Goal: Transaction & Acquisition: Book appointment/travel/reservation

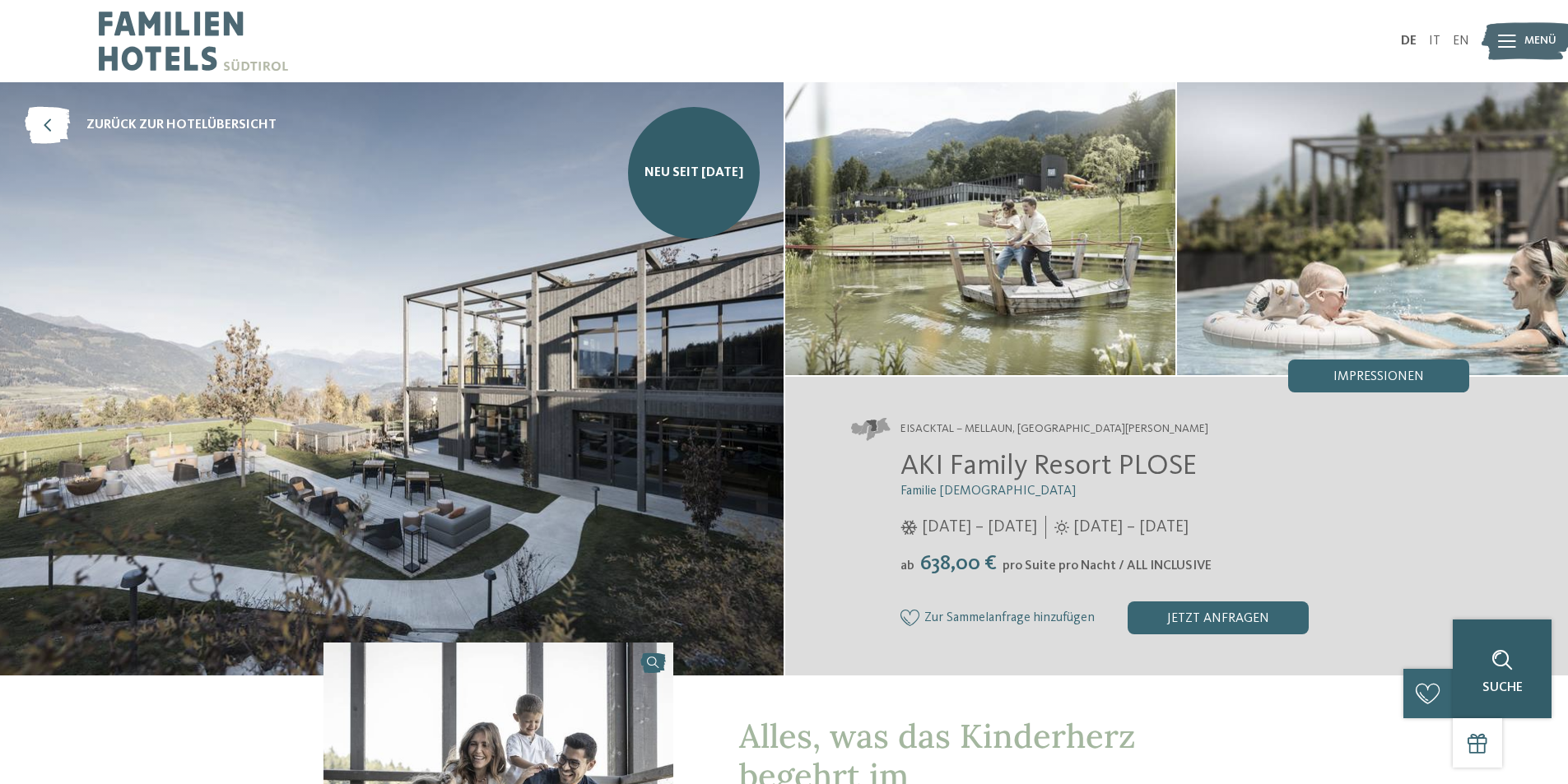
click at [1523, 692] on div "Suche" at bounding box center [1502, 669] width 99 height 99
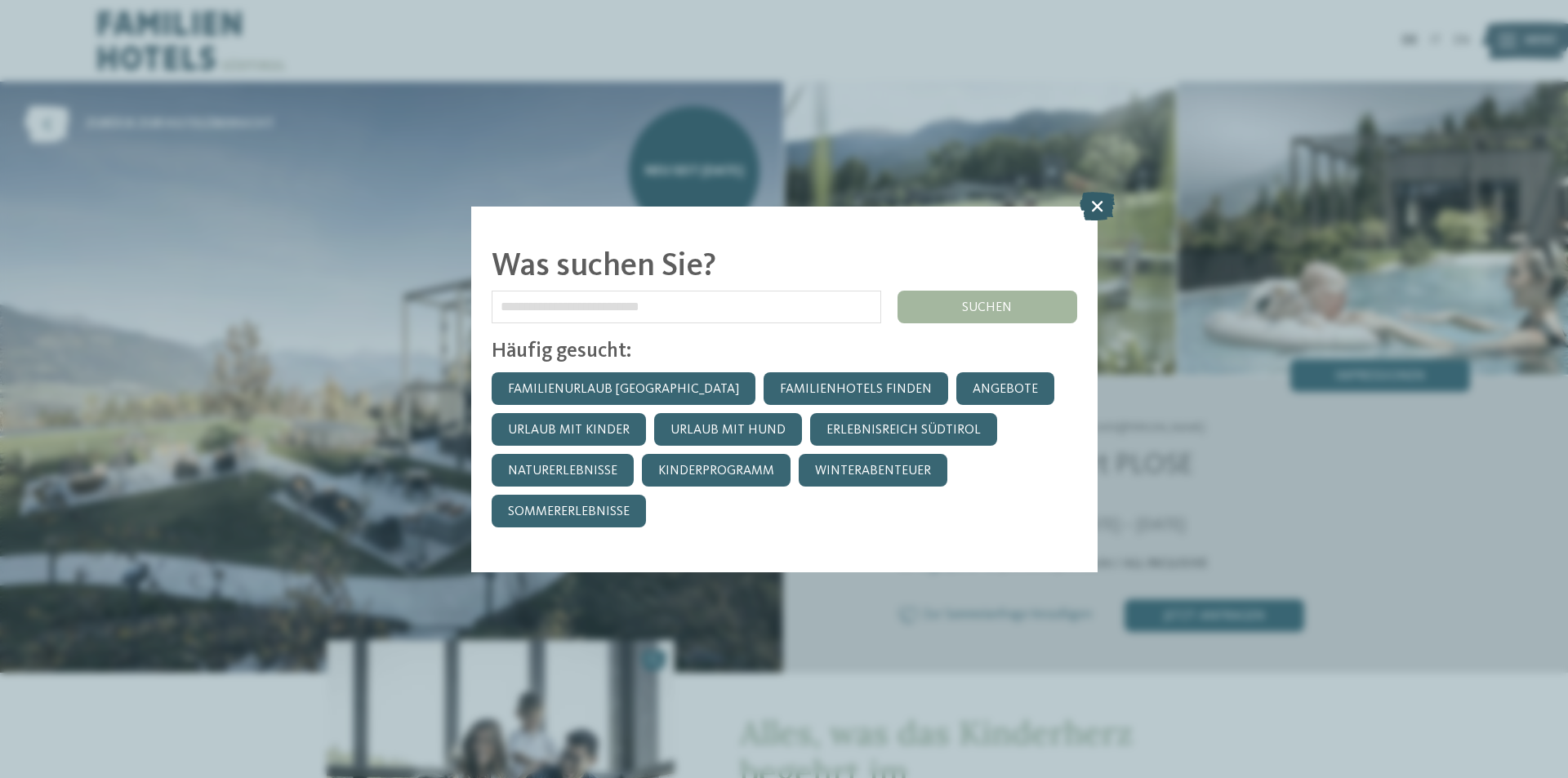
click at [1095, 204] on icon at bounding box center [1097, 205] width 35 height 28
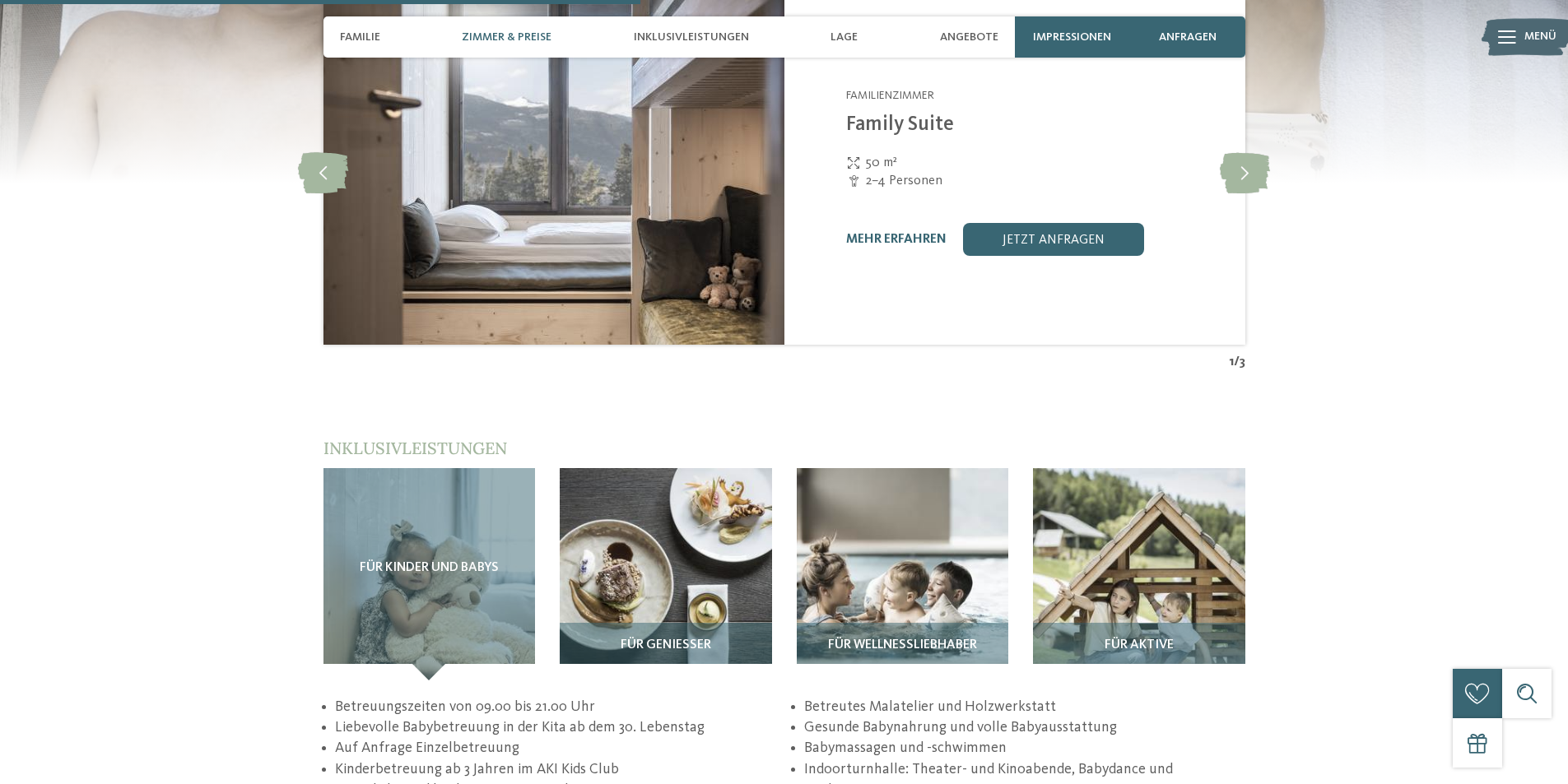
scroll to position [2320, 0]
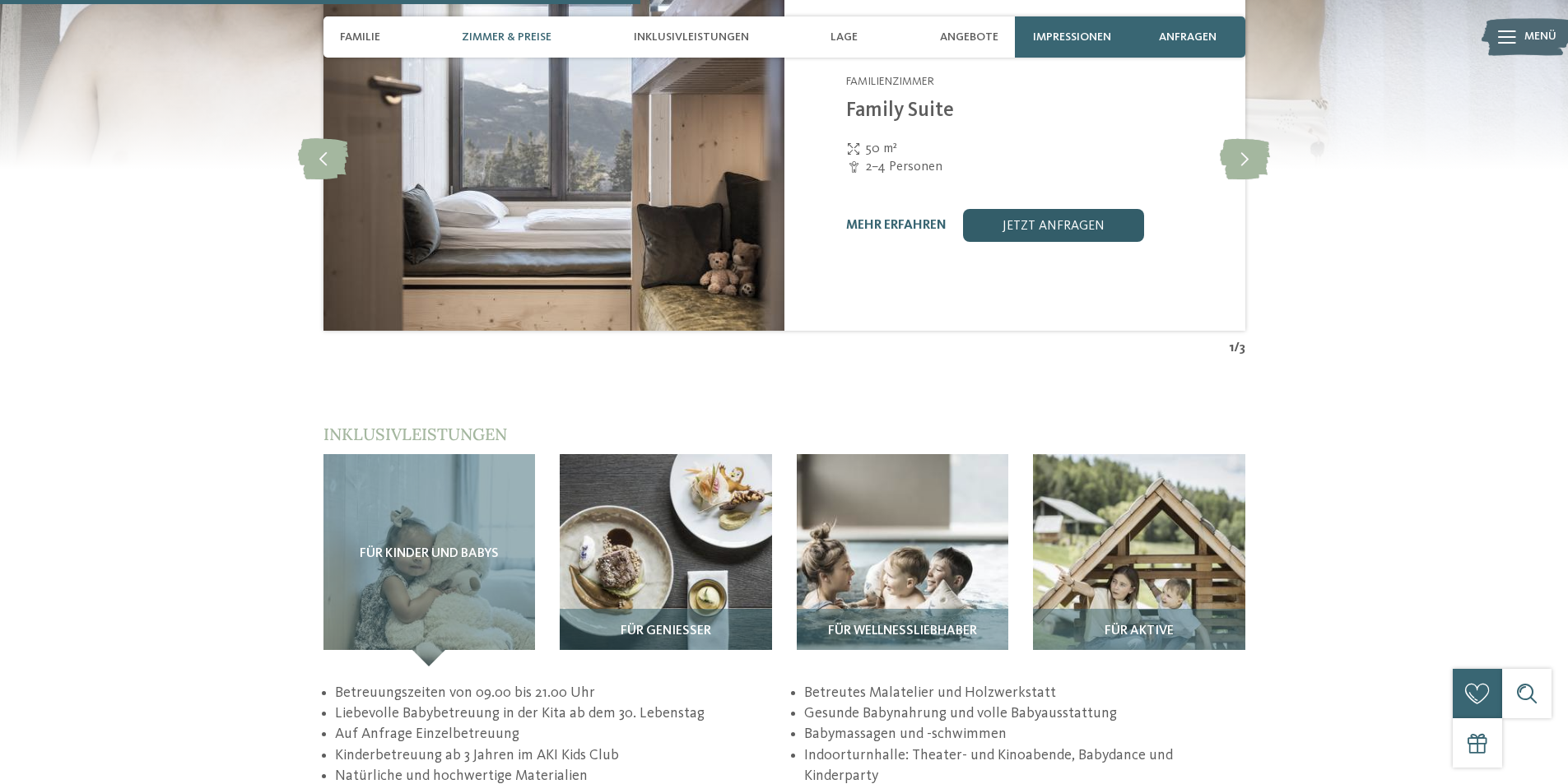
click at [1061, 209] on link "jetzt anfragen" at bounding box center [1054, 226] width 181 height 33
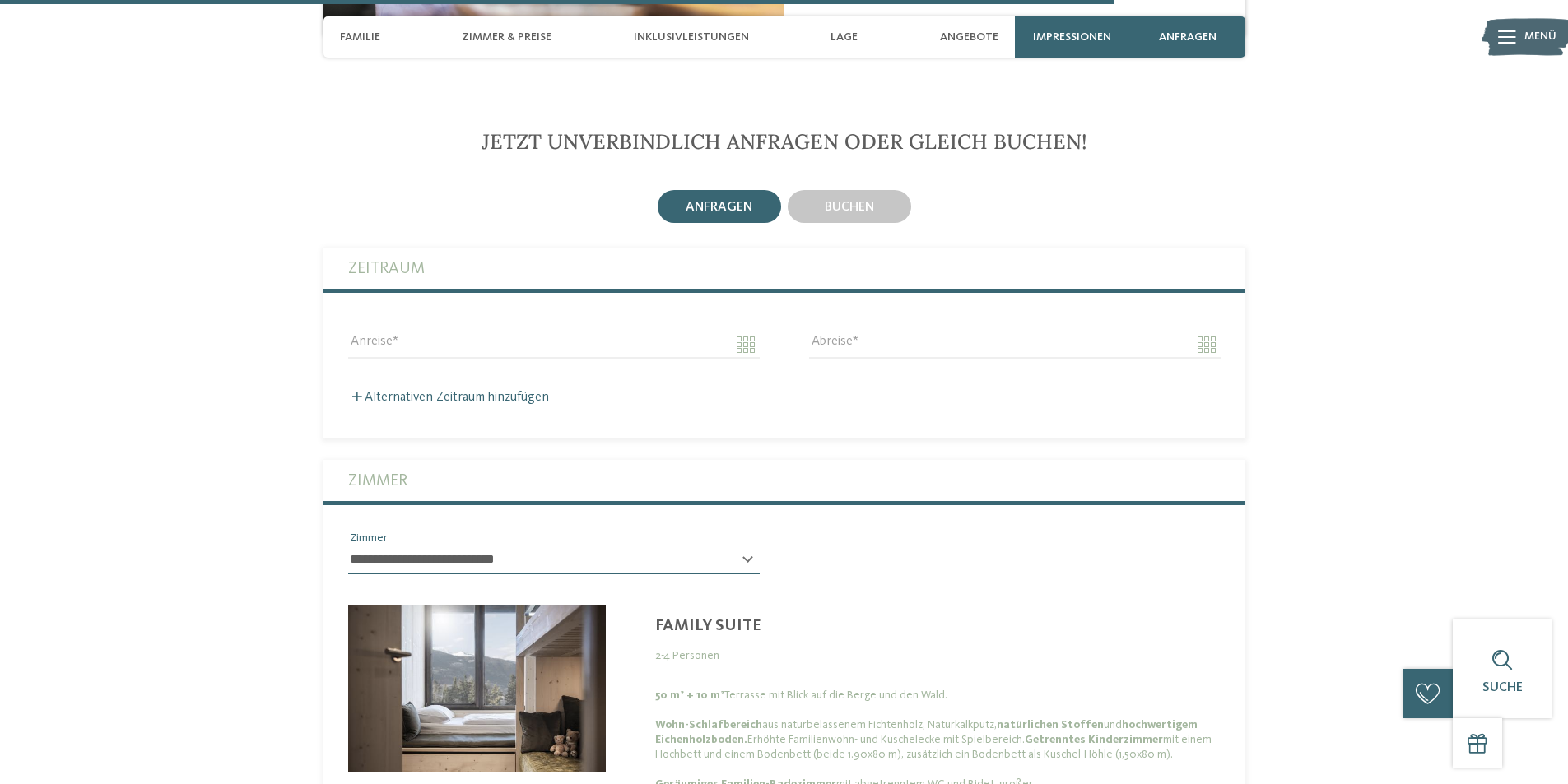
scroll to position [4283, 0]
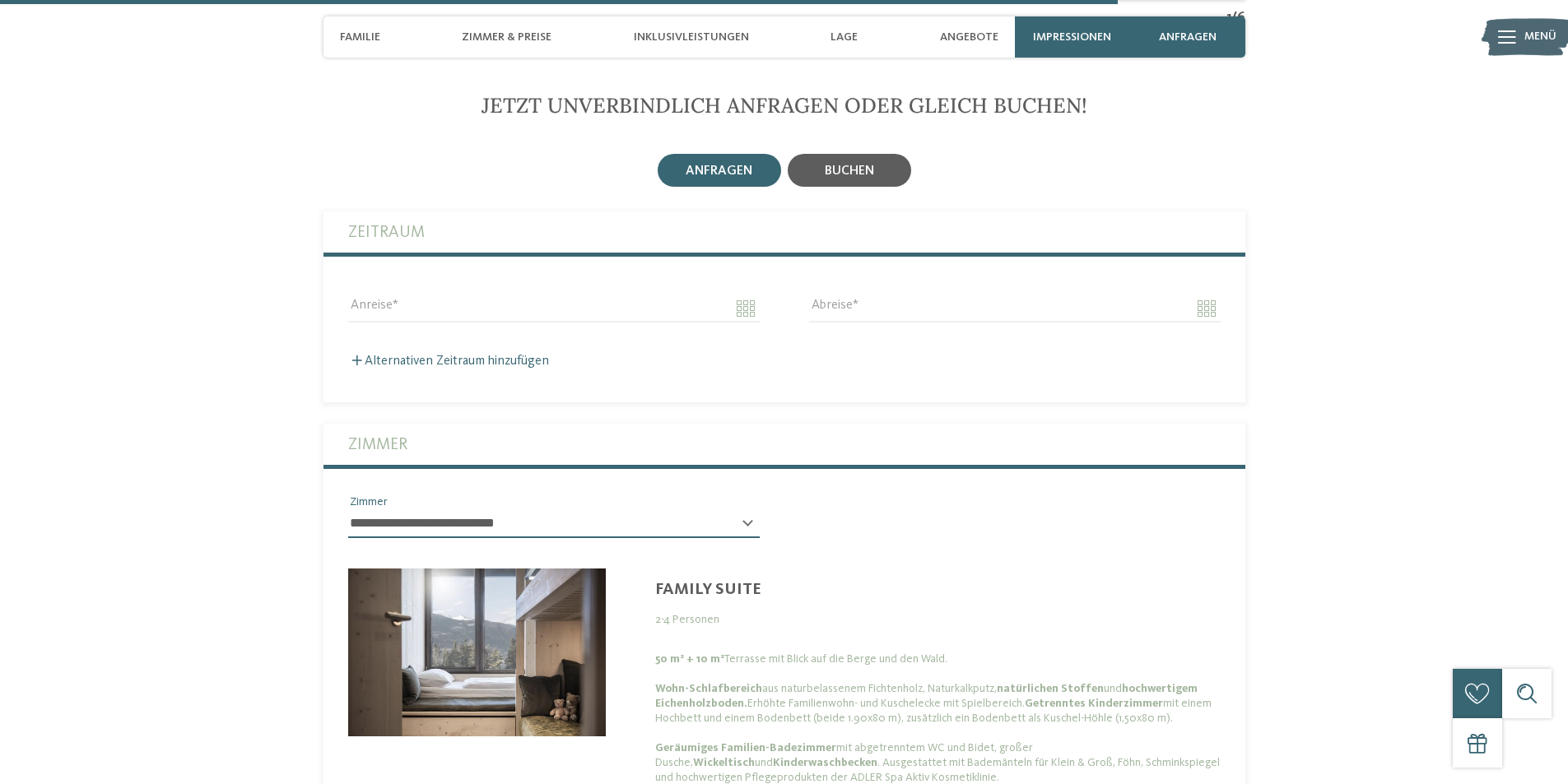
click at [873, 165] on span "buchen" at bounding box center [849, 171] width 49 height 13
click at [578, 295] on input "Anreise" at bounding box center [554, 308] width 412 height 28
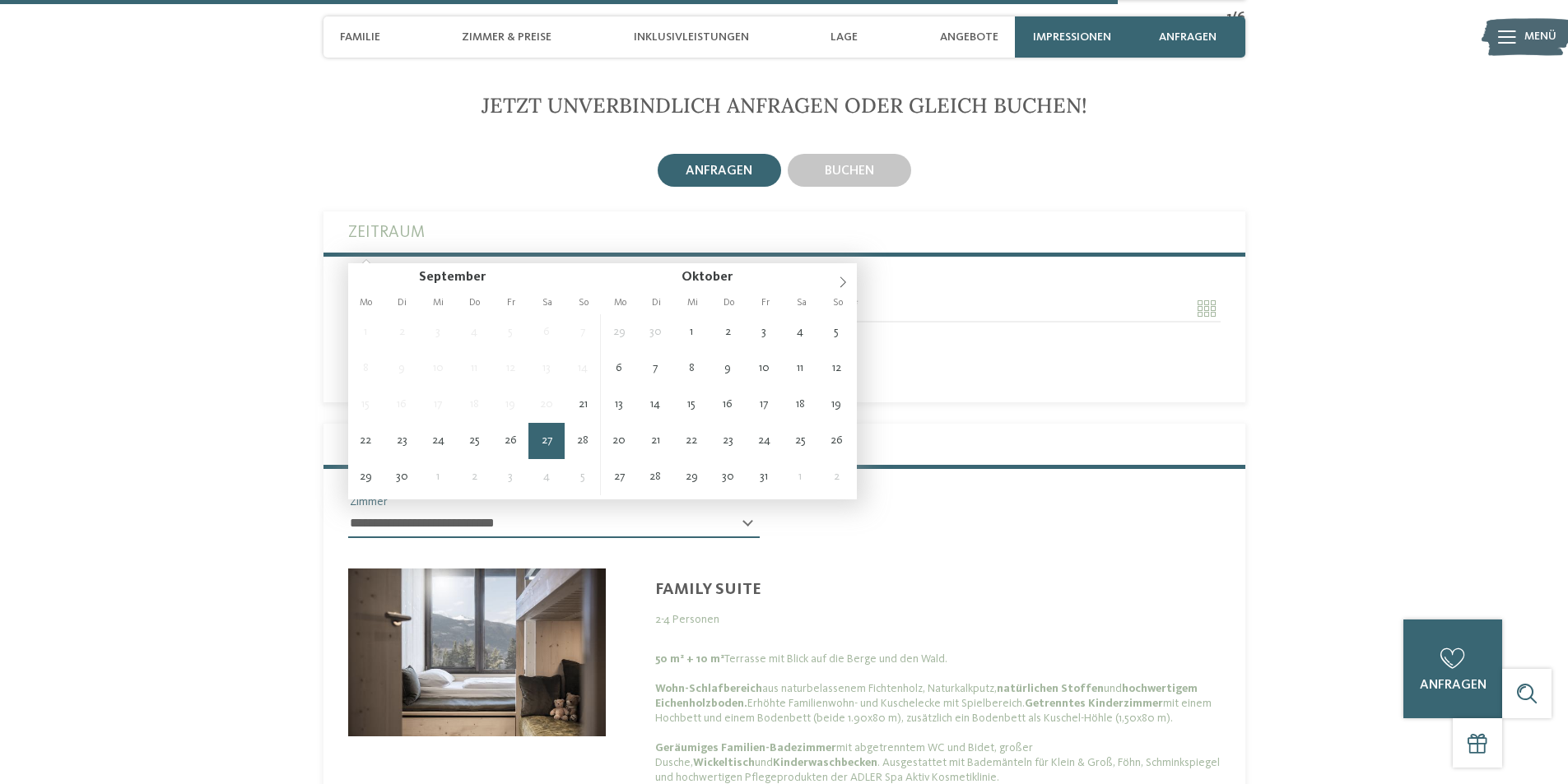
type input "**********"
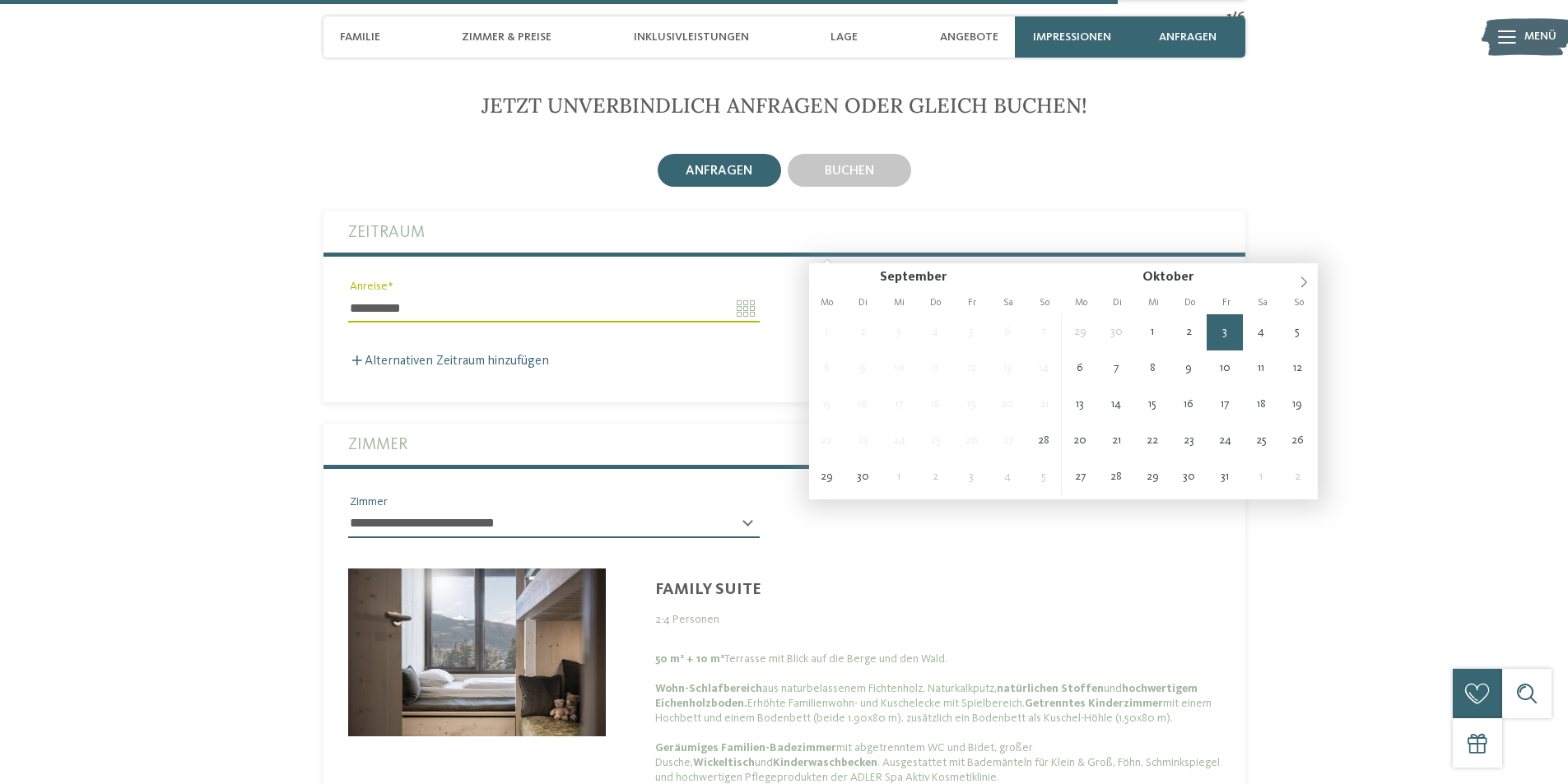
type input "**********"
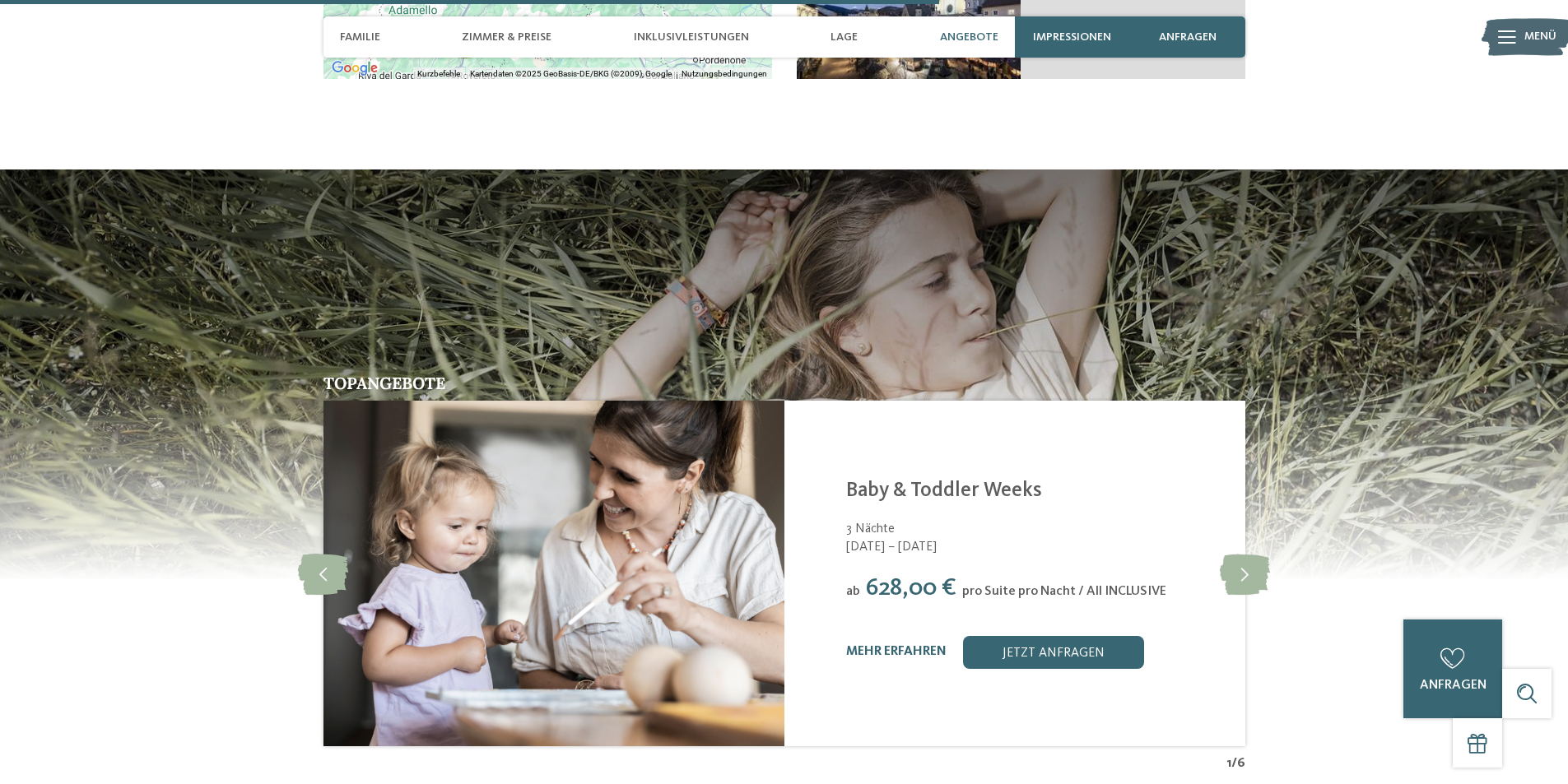
scroll to position [3663, 0]
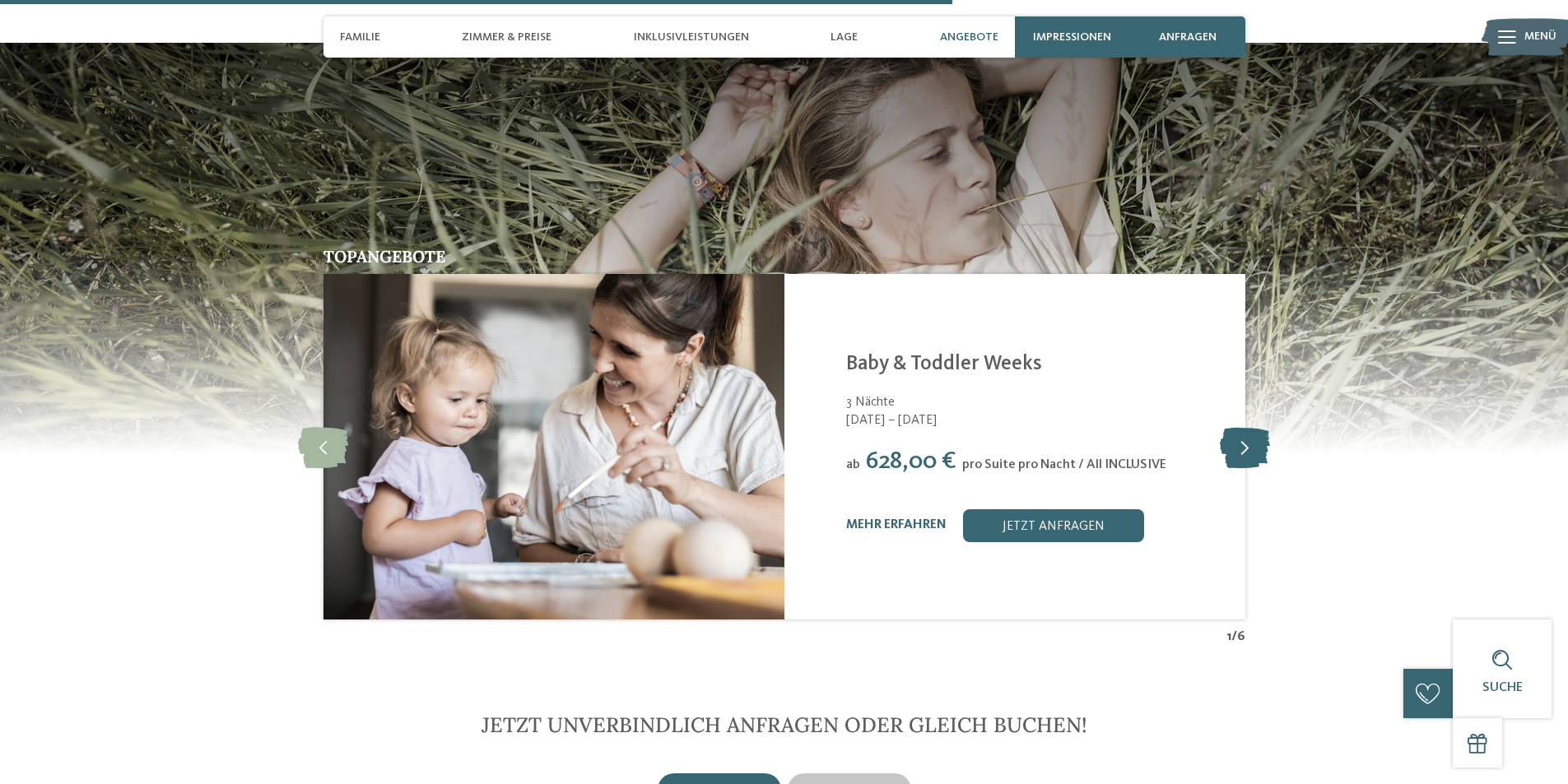
click at [1238, 426] on icon at bounding box center [1245, 447] width 50 height 41
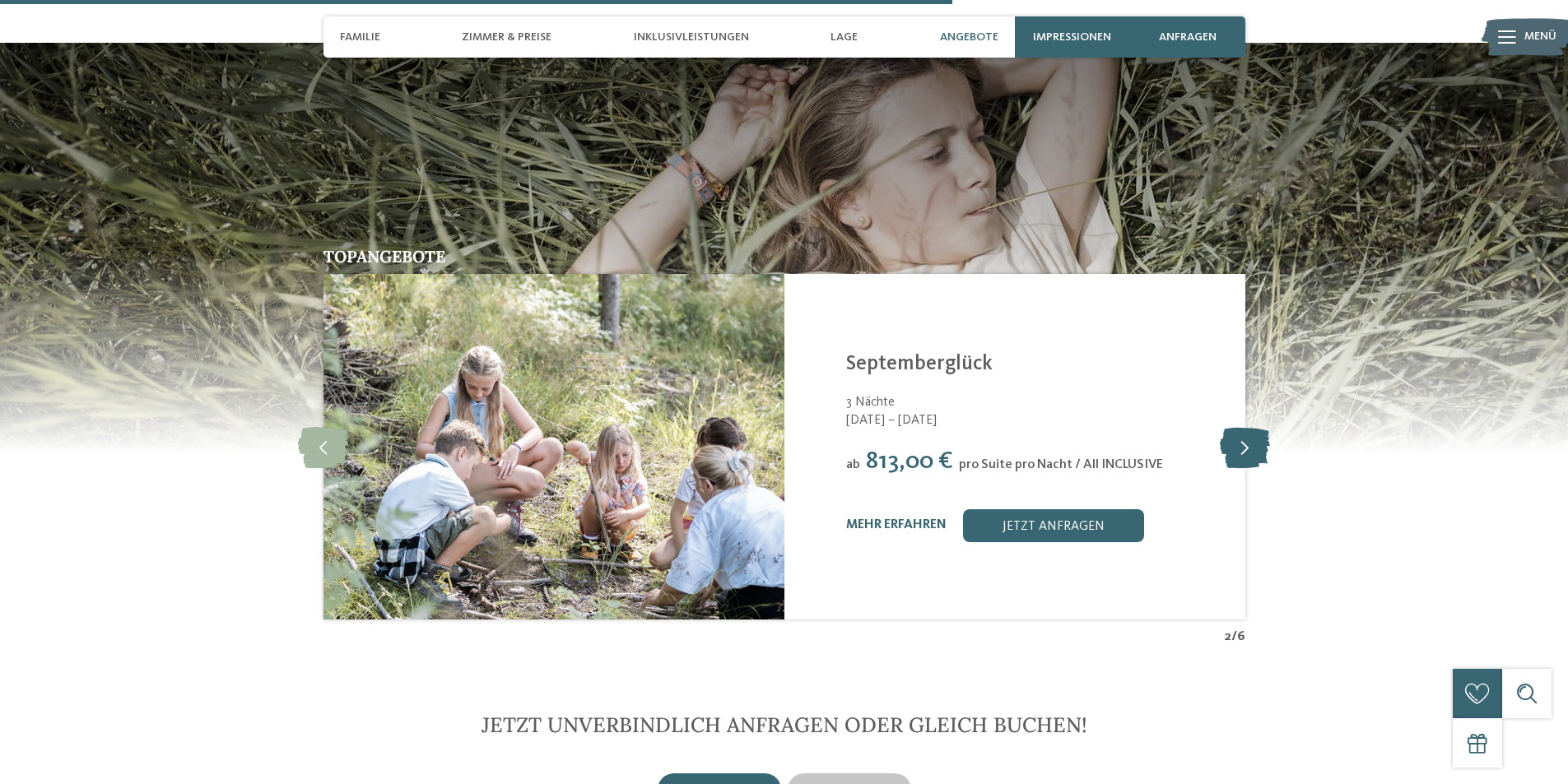
click at [1238, 426] on icon at bounding box center [1245, 447] width 50 height 41
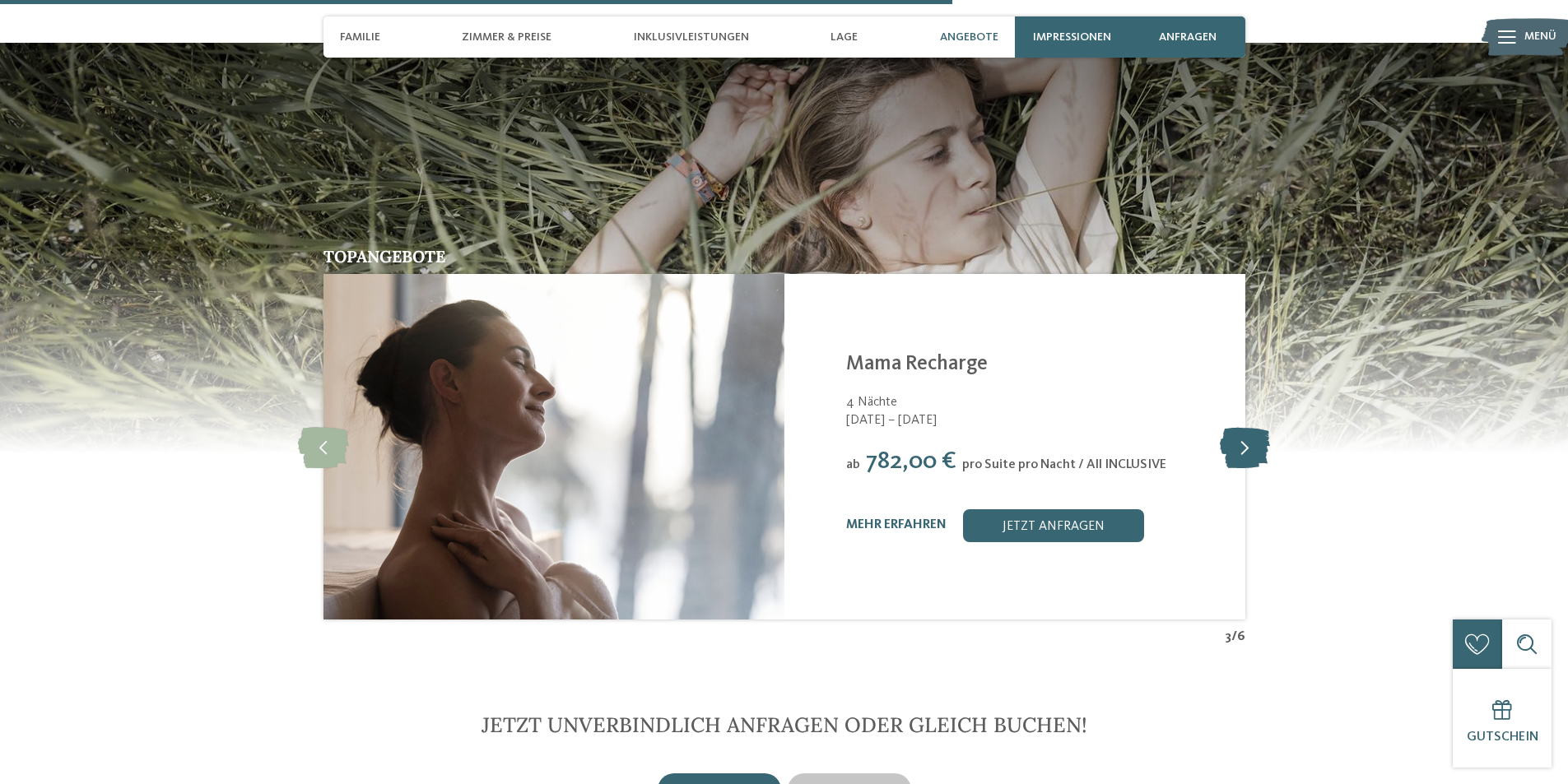
click at [1238, 426] on icon at bounding box center [1245, 447] width 50 height 41
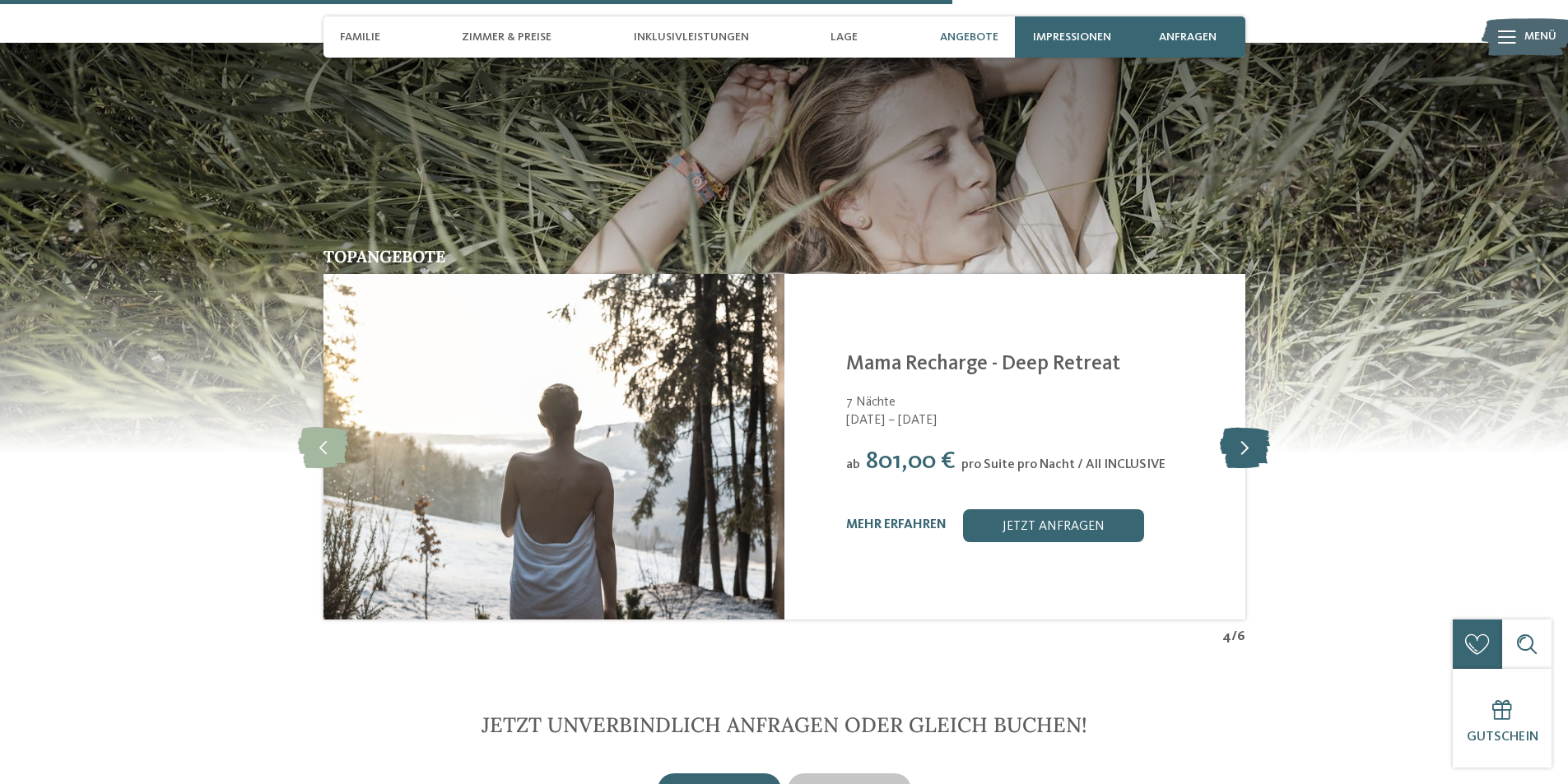
click at [1238, 426] on icon at bounding box center [1245, 447] width 50 height 41
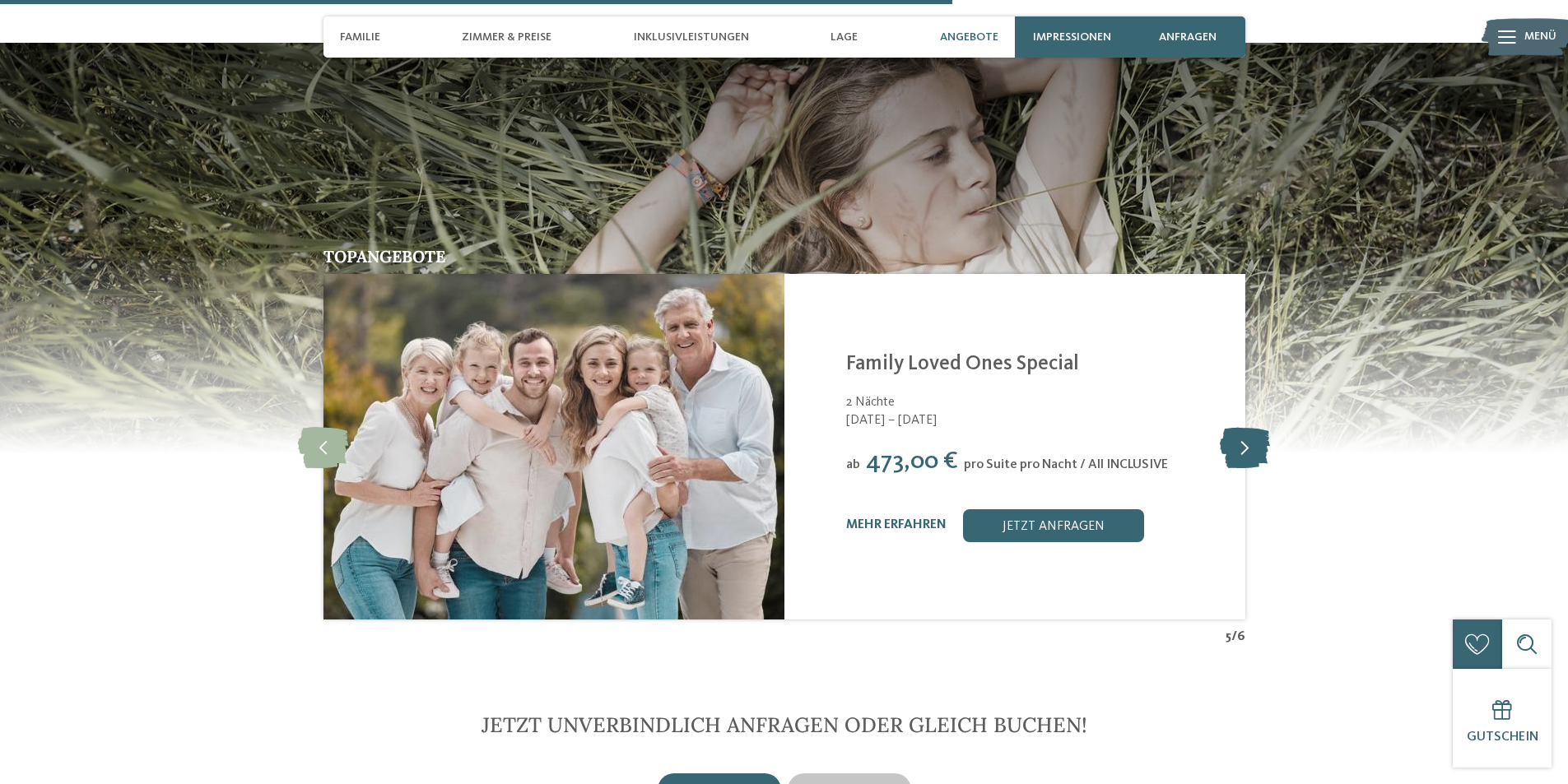
click at [1238, 426] on icon at bounding box center [1245, 447] width 50 height 41
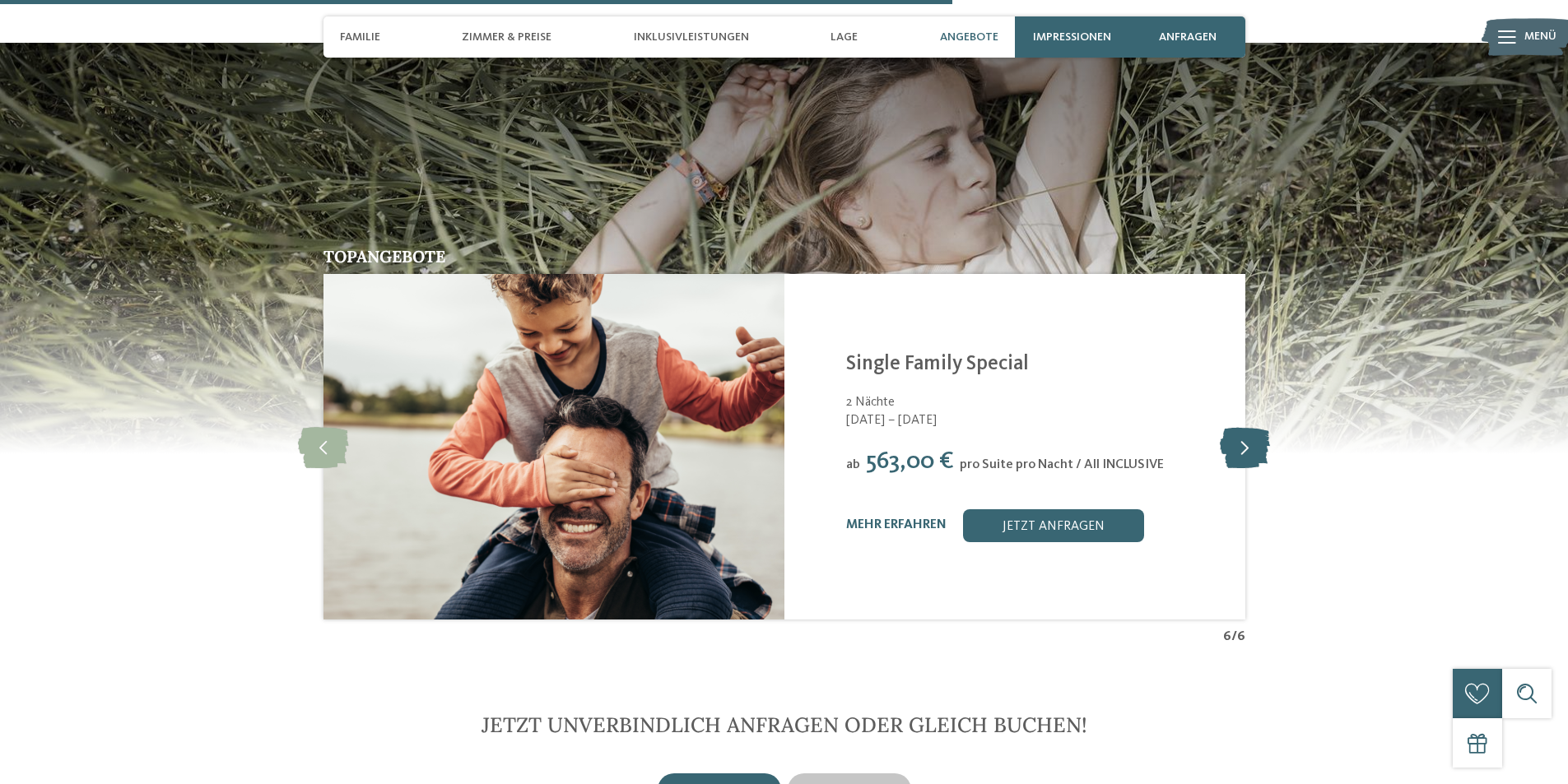
click at [1238, 426] on icon at bounding box center [1245, 447] width 50 height 41
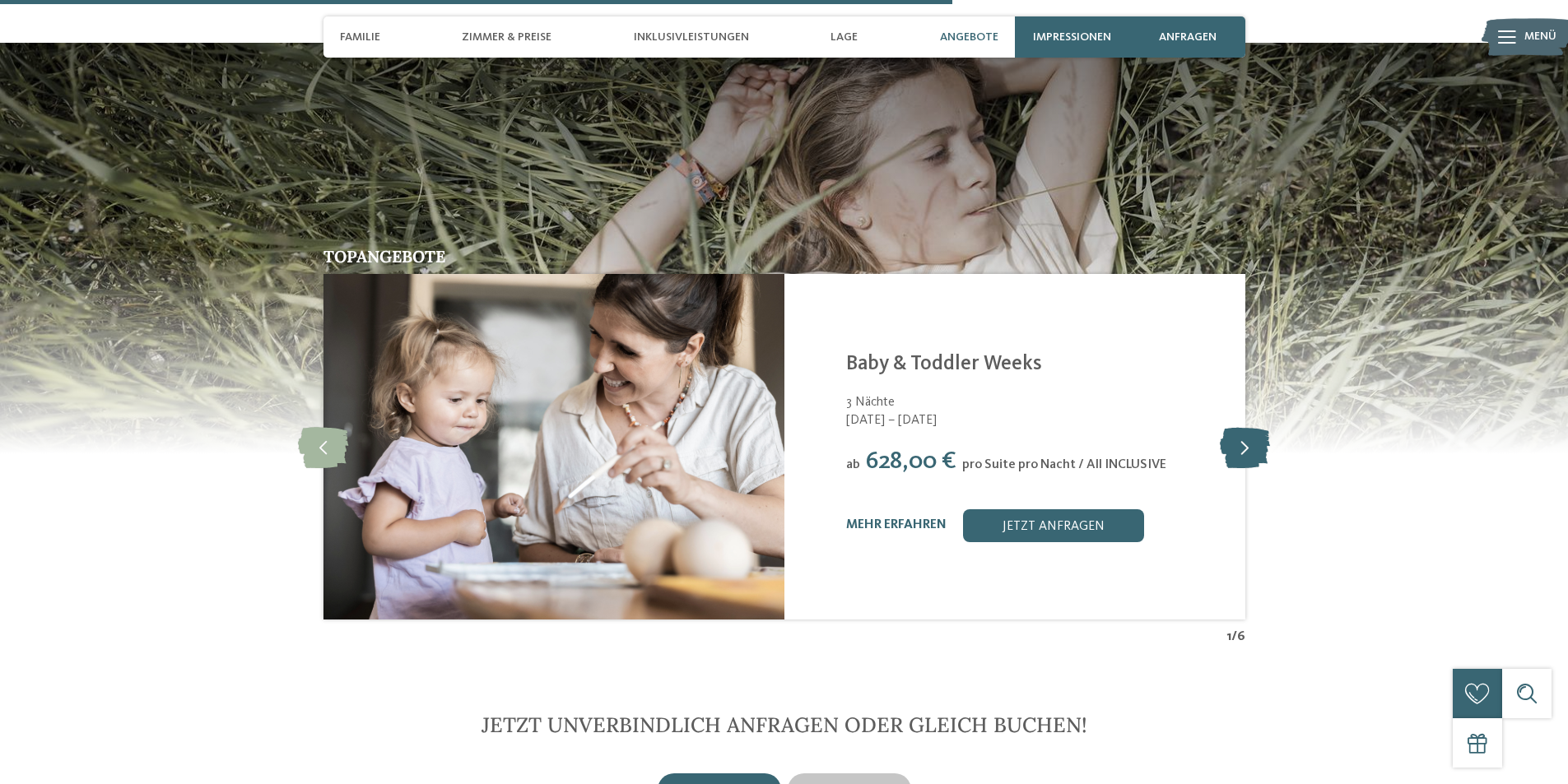
click at [1238, 426] on icon at bounding box center [1245, 447] width 50 height 41
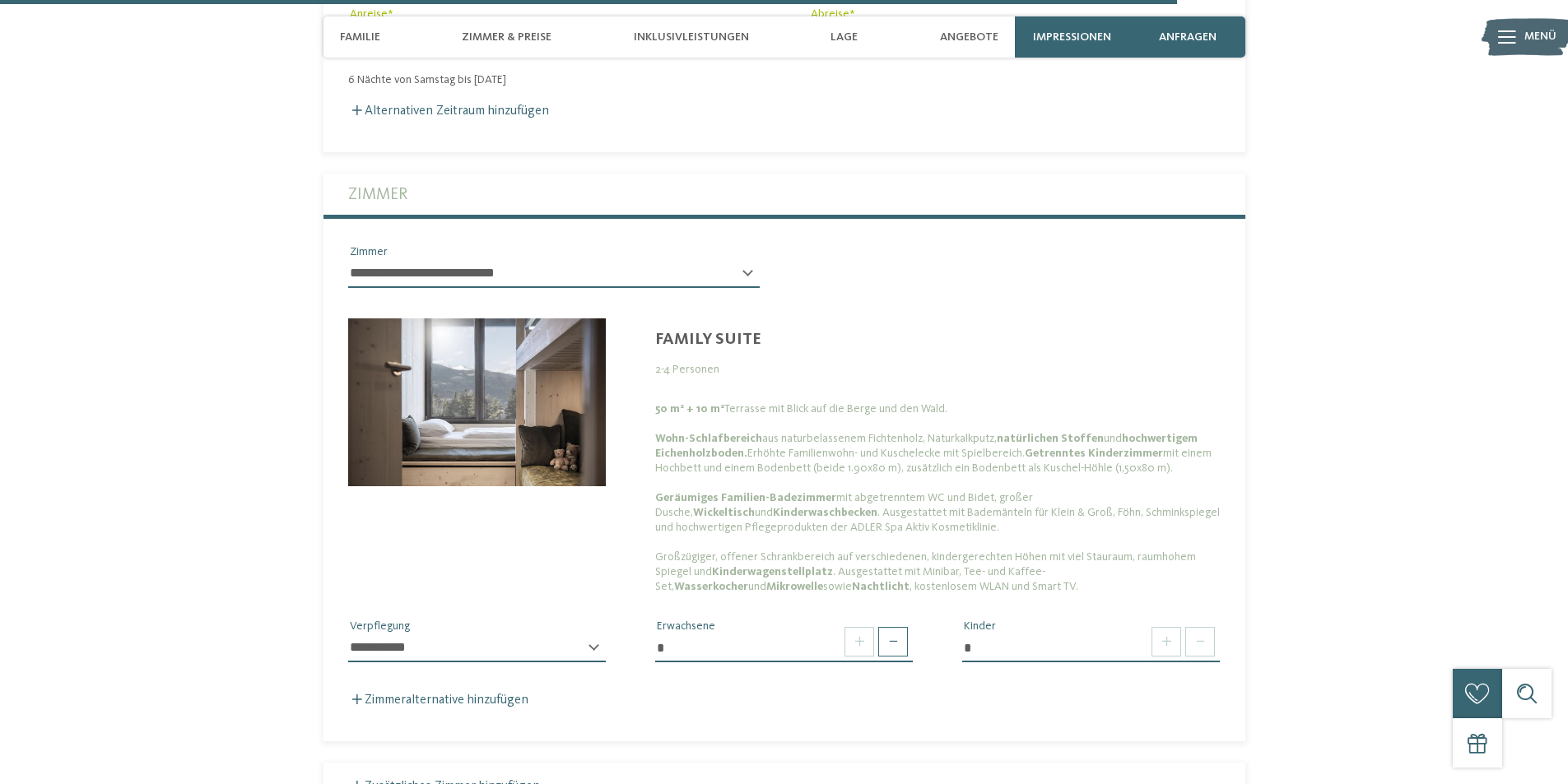
scroll to position [4563, 0]
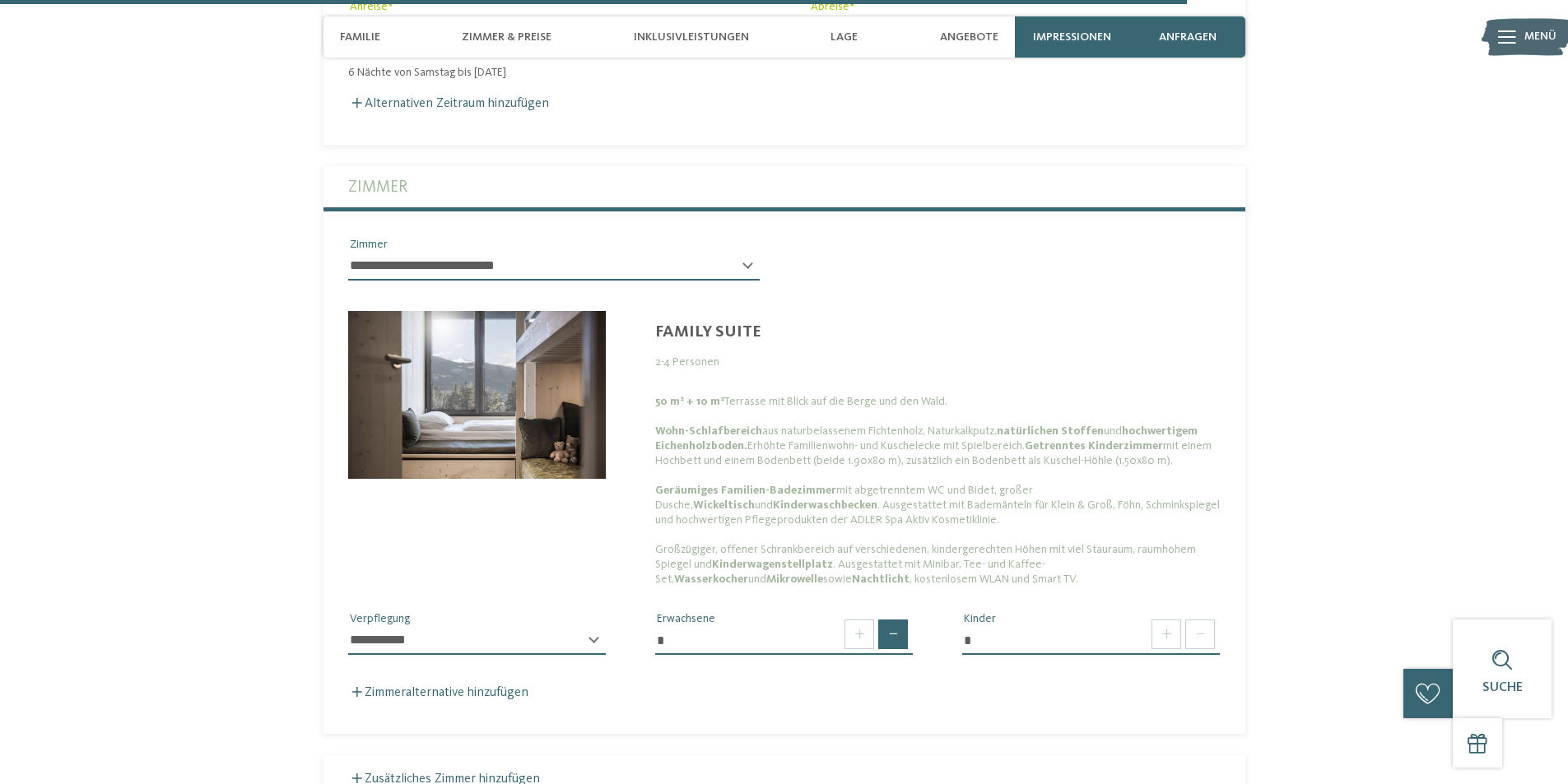
click at [894, 619] on span at bounding box center [893, 634] width 29 height 29
type input "*"
click at [1157, 619] on span at bounding box center [1166, 634] width 29 height 29
type input "*"
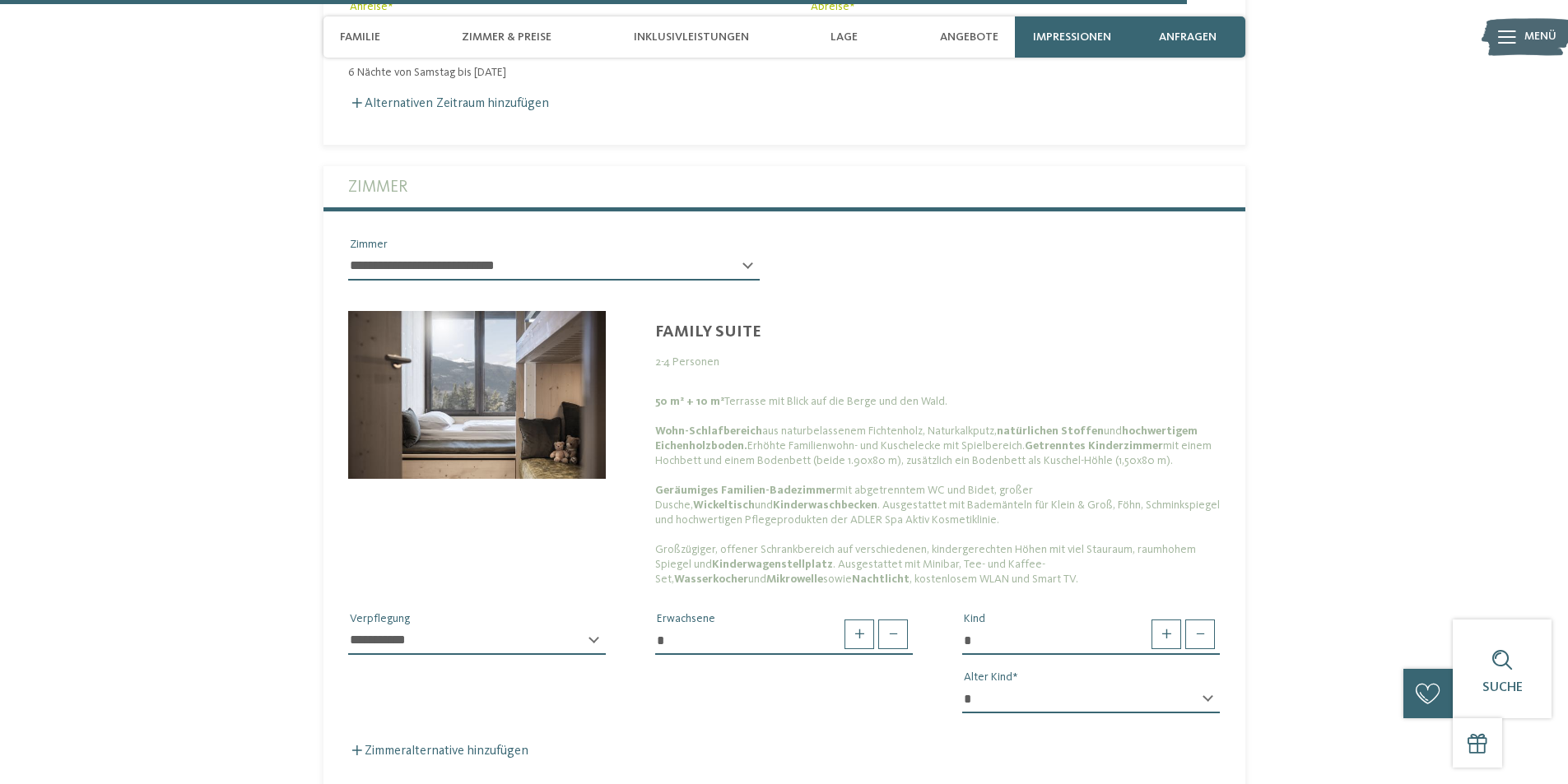
click at [1021, 686] on select "* * * * * * * * * * * ** ** ** ** ** ** ** **" at bounding box center [1091, 700] width 258 height 28
select select "*"
click at [962, 686] on select "* * * * * * * * * * * ** ** ** ** ** ** ** **" at bounding box center [1091, 700] width 258 height 28
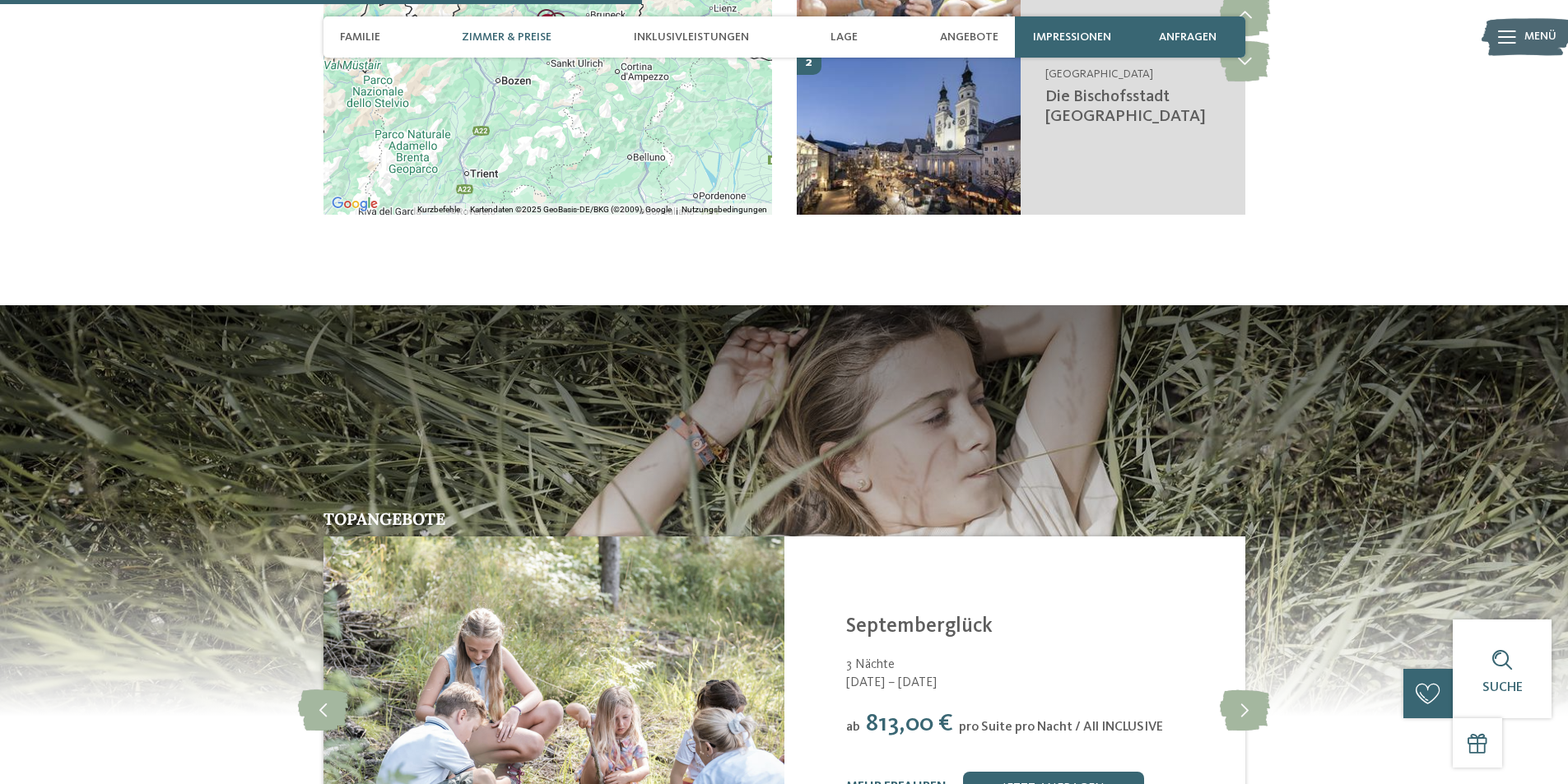
scroll to position [2299, 0]
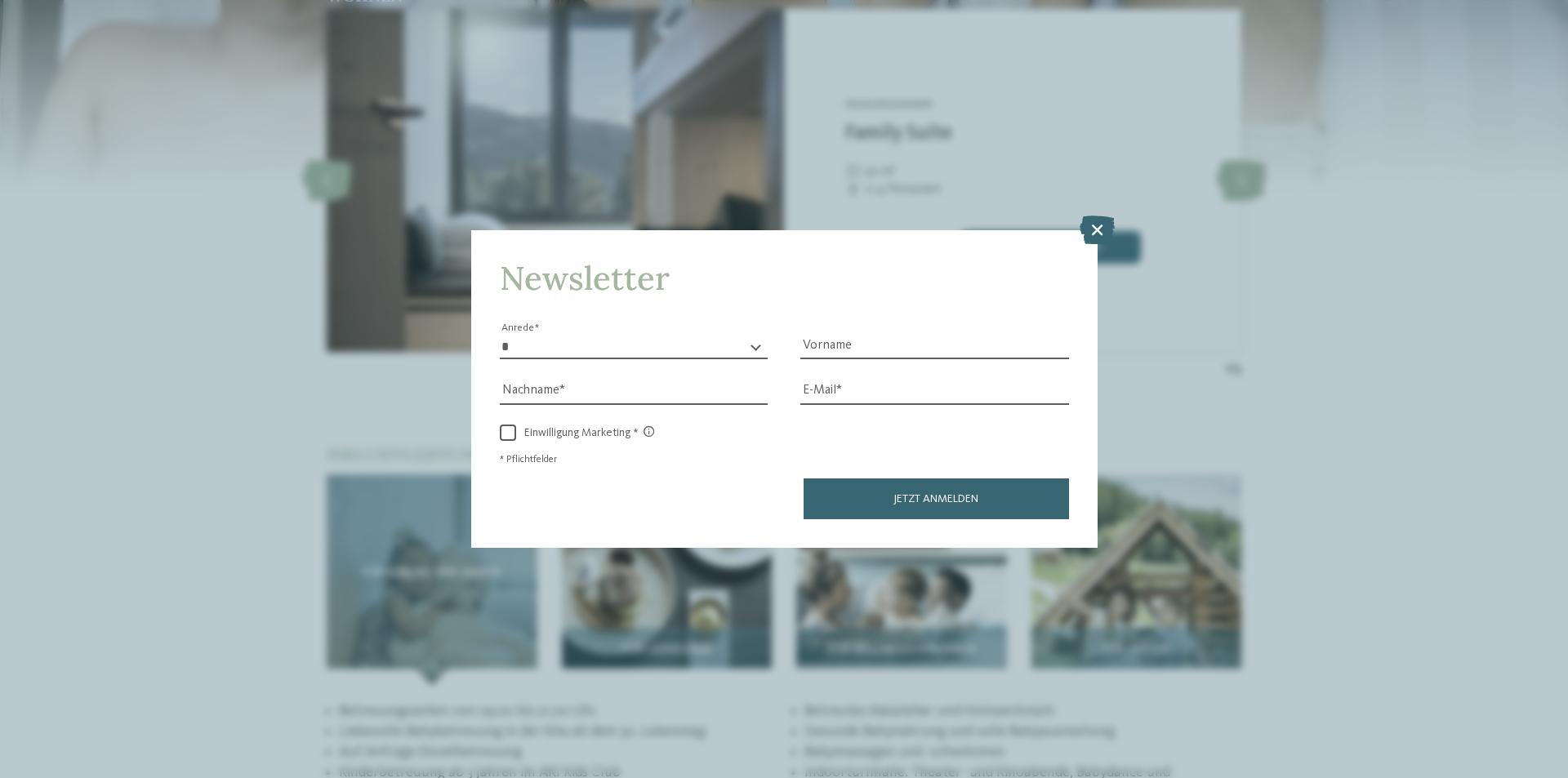
click at [1101, 223] on icon at bounding box center [1097, 229] width 35 height 28
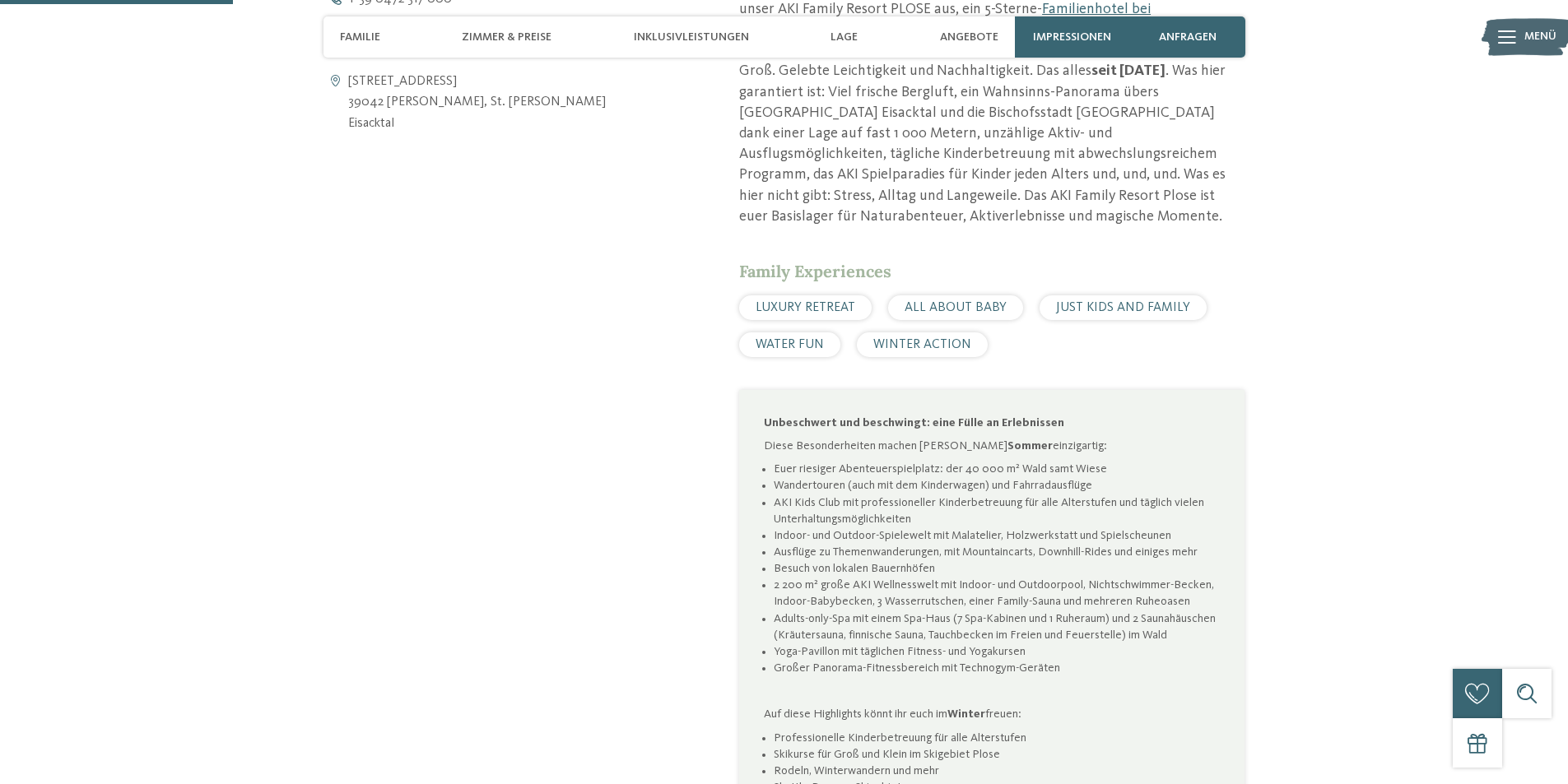
scroll to position [942, 0]
